Goal: Find contact information: Find contact information

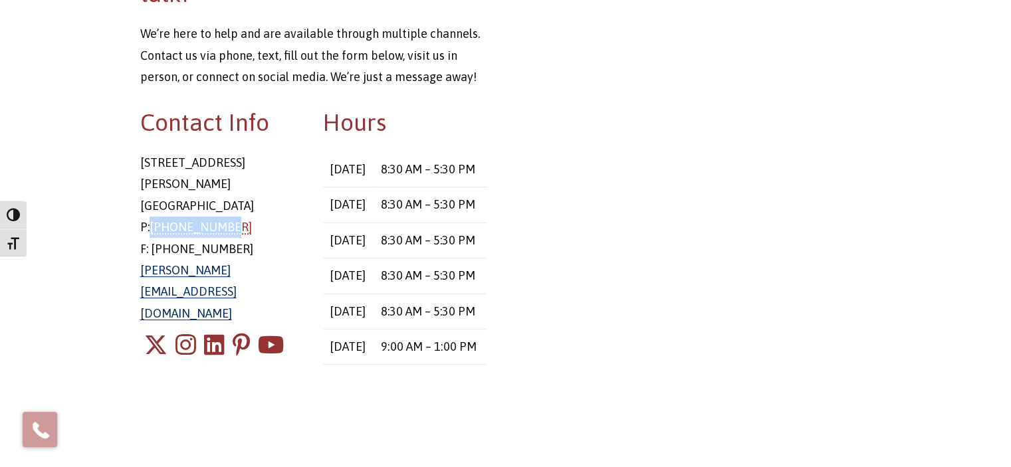
drag, startPoint x: 229, startPoint y: 212, endPoint x: 153, endPoint y: 207, distance: 76.6
click at [153, 207] on p "[STREET_ADDRESS][PERSON_NAME] P: [PHONE_NUMBER] F: [PHONE_NUMBER] [PERSON_NAME]…" at bounding box center [222, 238] width 164 height 172
copy link "[PHONE_NUMBER]"
click at [120, 342] on main "Have a question? Just want to talk? We’re here to help and are available throug…" at bounding box center [505, 305] width 1011 height 856
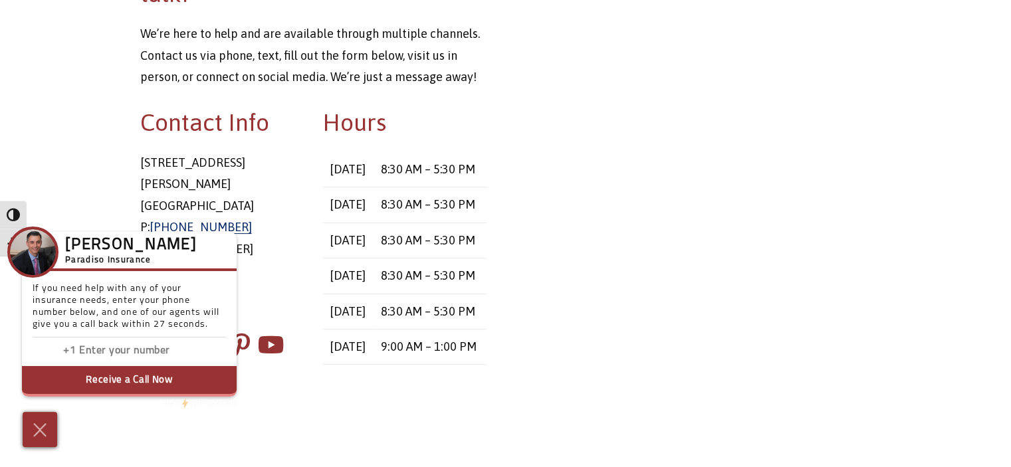
click at [72, 126] on main "Have a question? Just want to talk? We’re here to help and are available throug…" at bounding box center [505, 305] width 1011 height 856
click at [35, 426] on img at bounding box center [40, 429] width 22 height 23
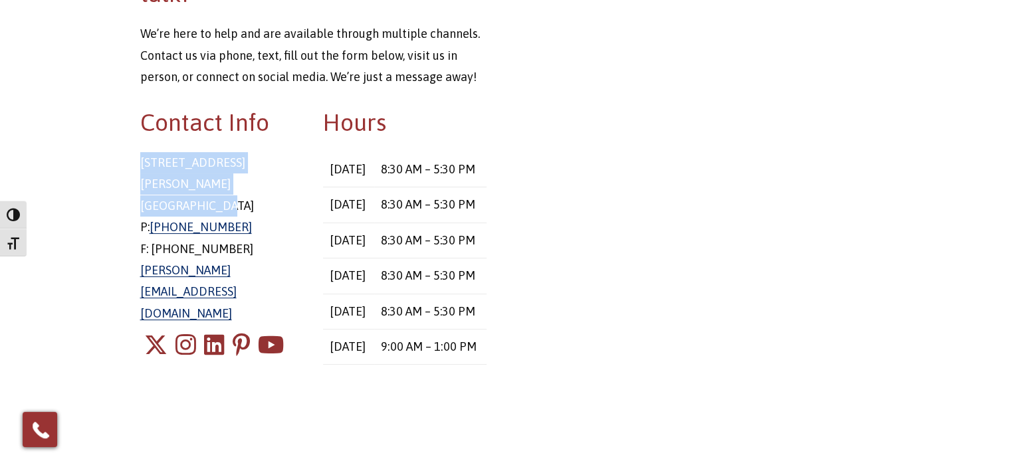
drag, startPoint x: 282, startPoint y: 183, endPoint x: 130, endPoint y: 154, distance: 155.0
click at [130, 154] on div "Contact Info [STREET_ADDRESS][PERSON_NAME] P: [PHONE_NUMBER] F: [PHONE_NUMBER] …" at bounding box center [221, 250] width 183 height 288
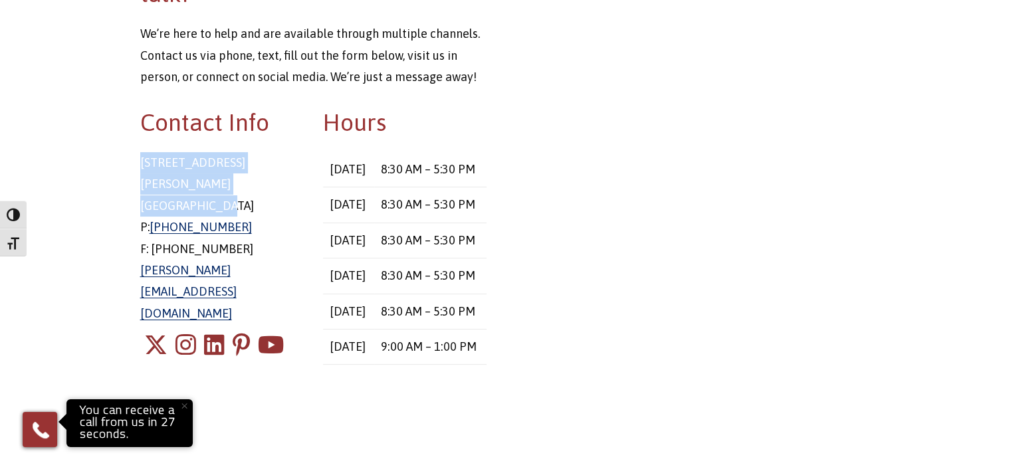
copy p "[STREET_ADDRESS][PERSON_NAME]"
click at [21, 184] on main "Have a question? Just want to talk? We’re here to help and are available throug…" at bounding box center [505, 305] width 1011 height 856
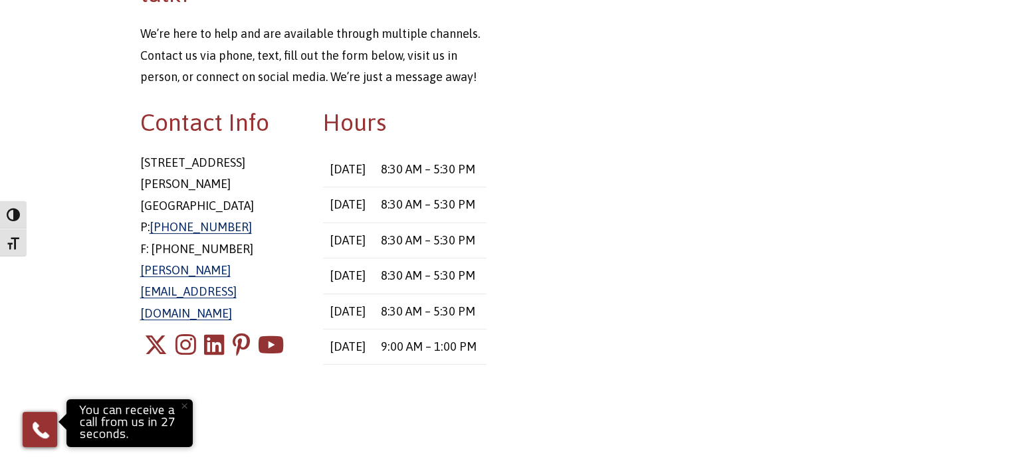
click at [49, 128] on main "Have a question? Just want to talk? We’re here to help and are available throug…" at bounding box center [505, 305] width 1011 height 856
